Goal: Information Seeking & Learning: Find specific fact

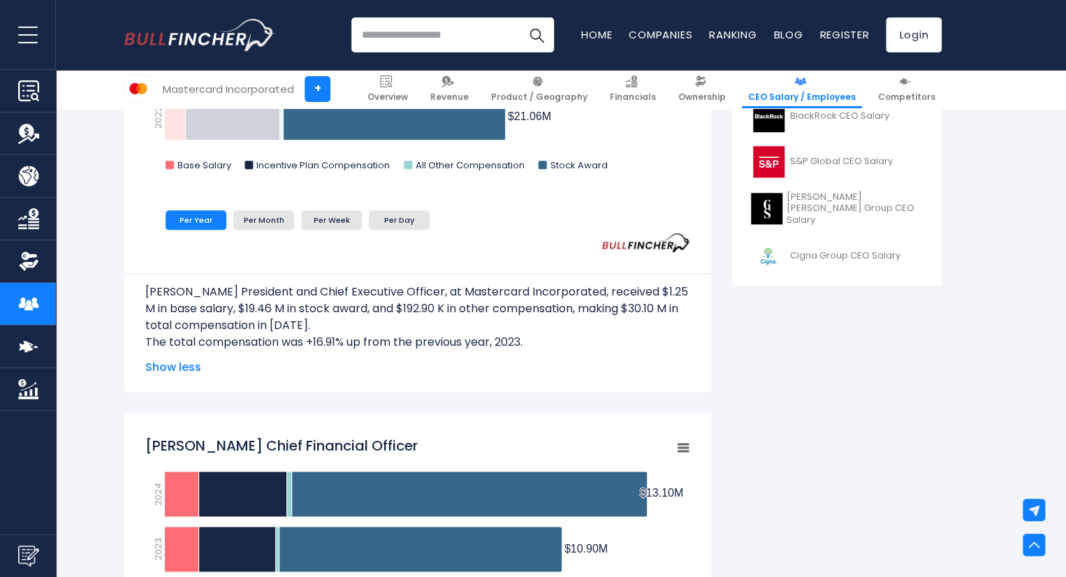
scroll to position [698, 0]
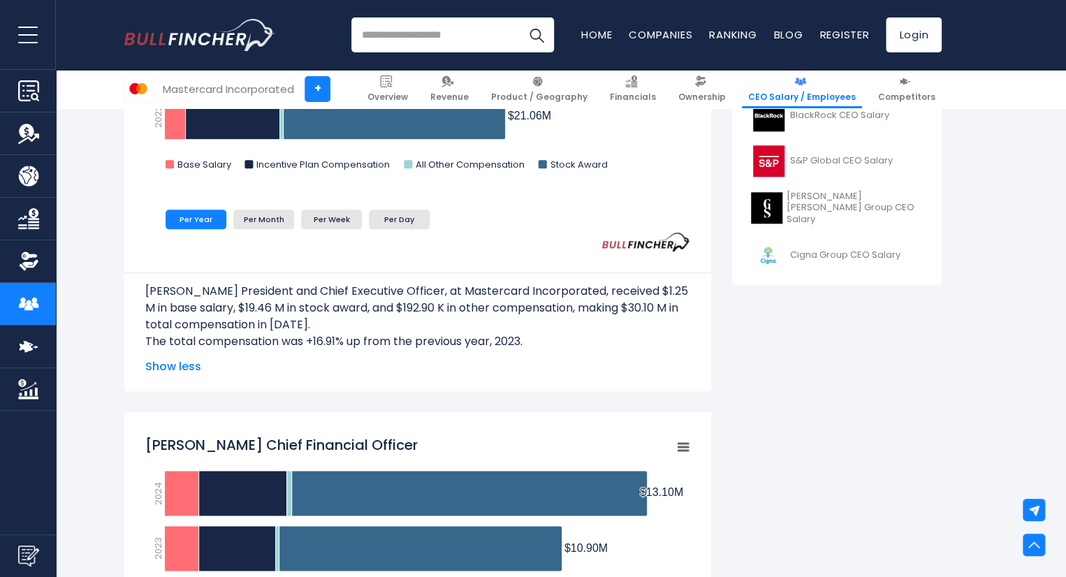
click at [187, 369] on span "Show less" at bounding box center [417, 366] width 545 height 17
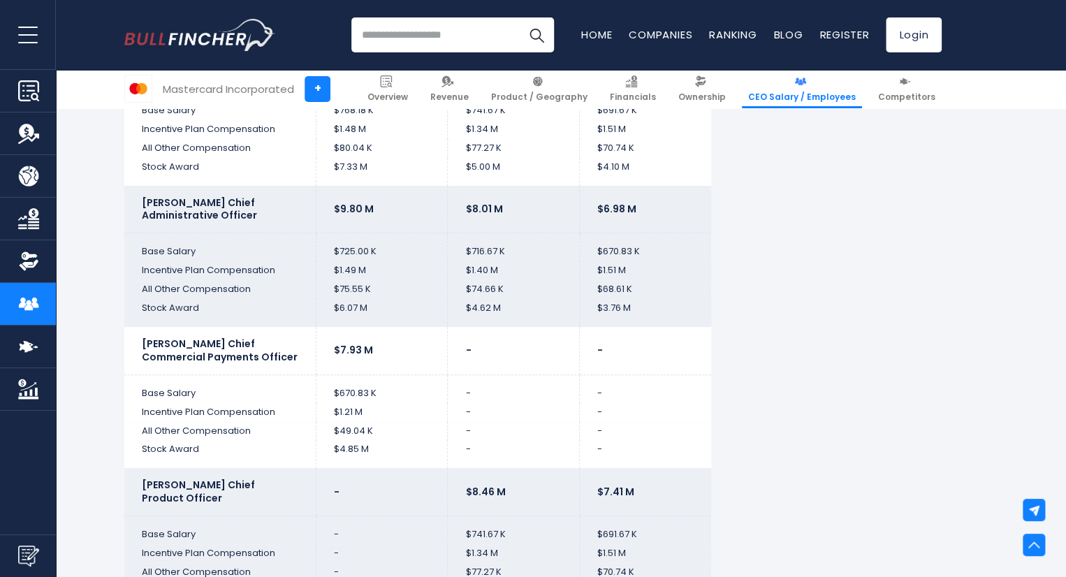
scroll to position [3072, 0]
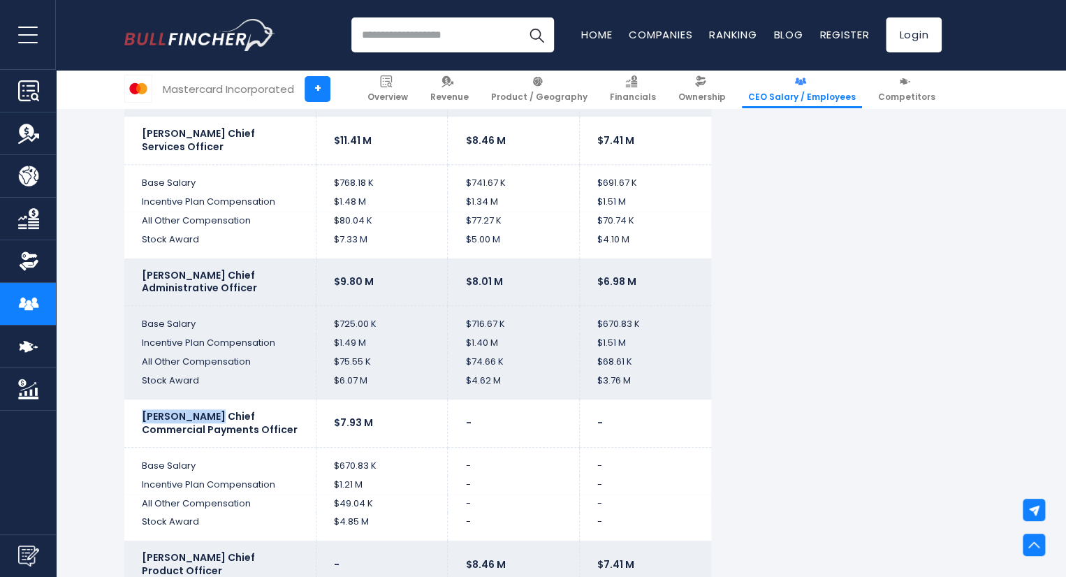
drag, startPoint x: 135, startPoint y: 413, endPoint x: 205, endPoint y: 411, distance: 69.9
click at [205, 411] on td "[PERSON_NAME] Chief Commercial Payments Officer" at bounding box center [219, 422] width 191 height 47
copy b "[PERSON_NAME]"
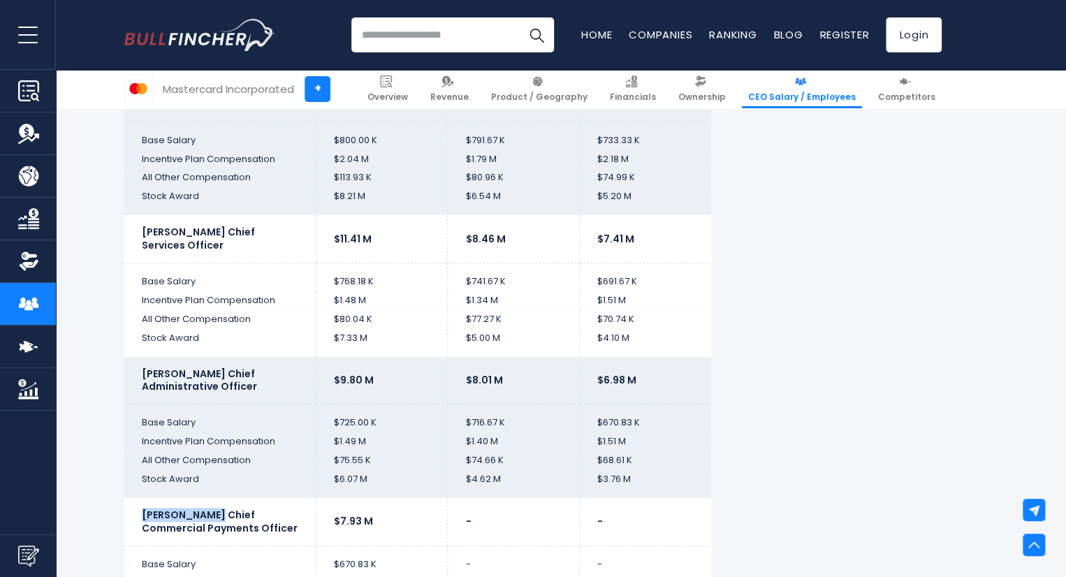
scroll to position [3142, 0]
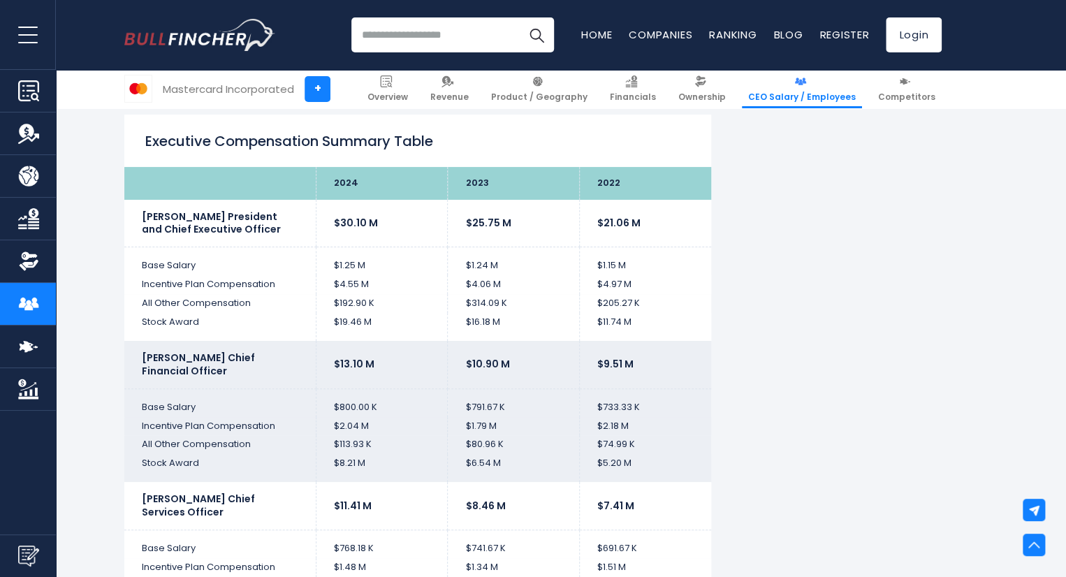
scroll to position [2653, 0]
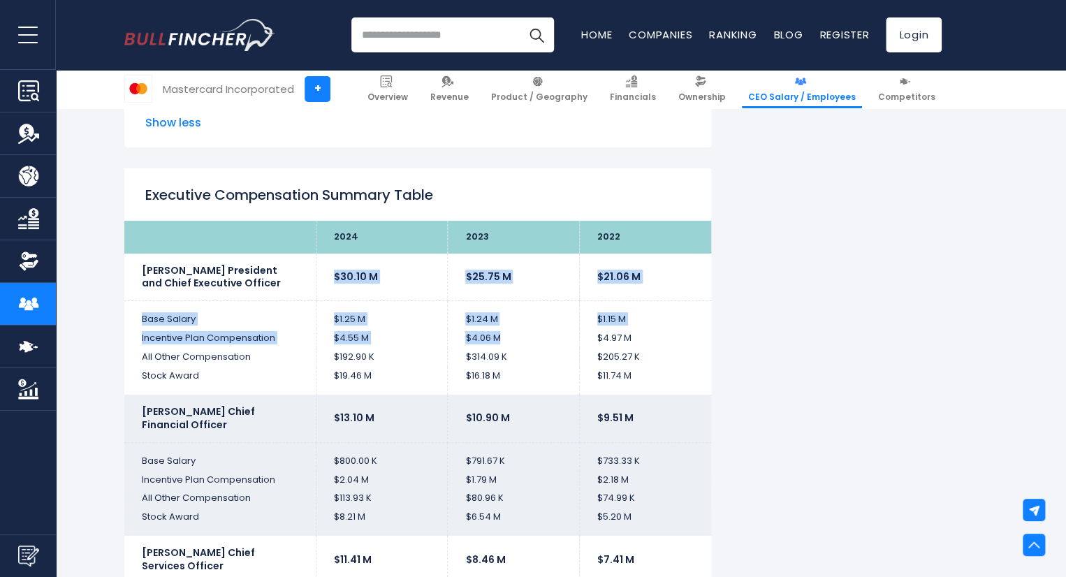
drag, startPoint x: 471, startPoint y: 311, endPoint x: 519, endPoint y: 336, distance: 54.3
click at [519, 336] on td "$4.06 M" at bounding box center [514, 338] width 132 height 19
